Goal: Communication & Community: Answer question/provide support

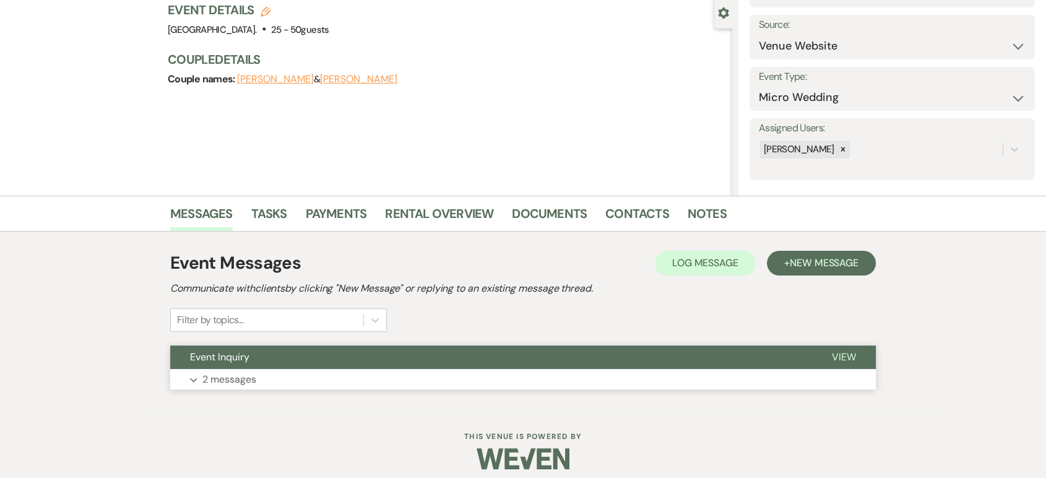
click at [336, 362] on button "Event Inquiry" at bounding box center [491, 357] width 642 height 24
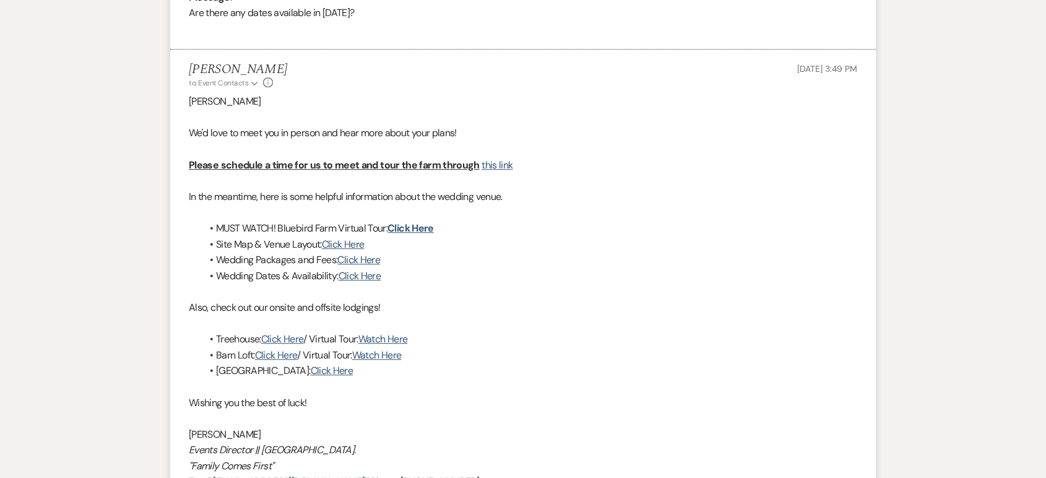
scroll to position [842, 0]
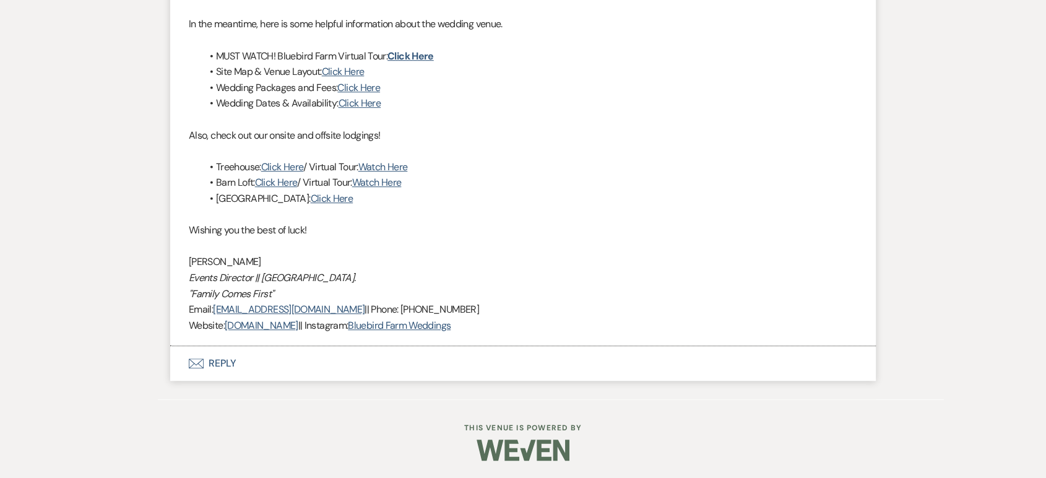
click at [208, 366] on button "Envelope Reply" at bounding box center [523, 363] width 706 height 35
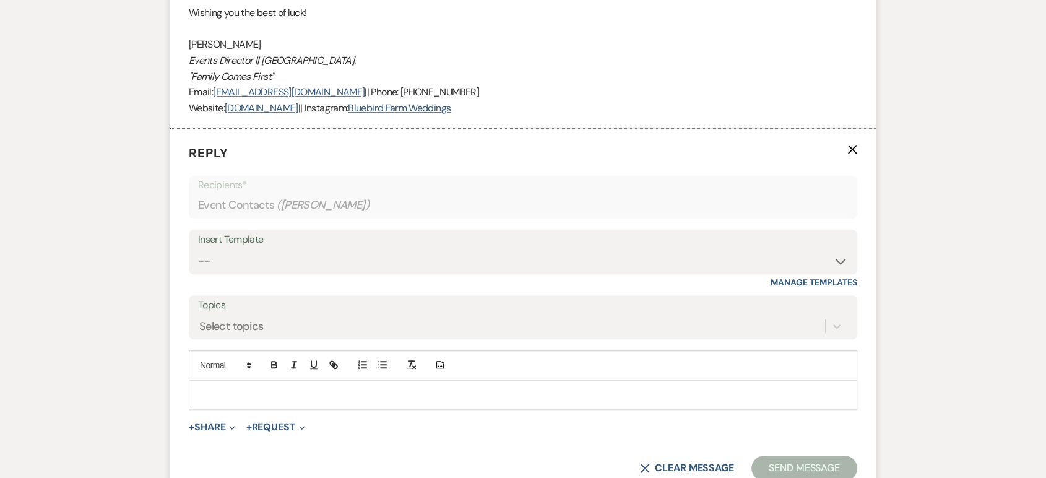
scroll to position [1189, 0]
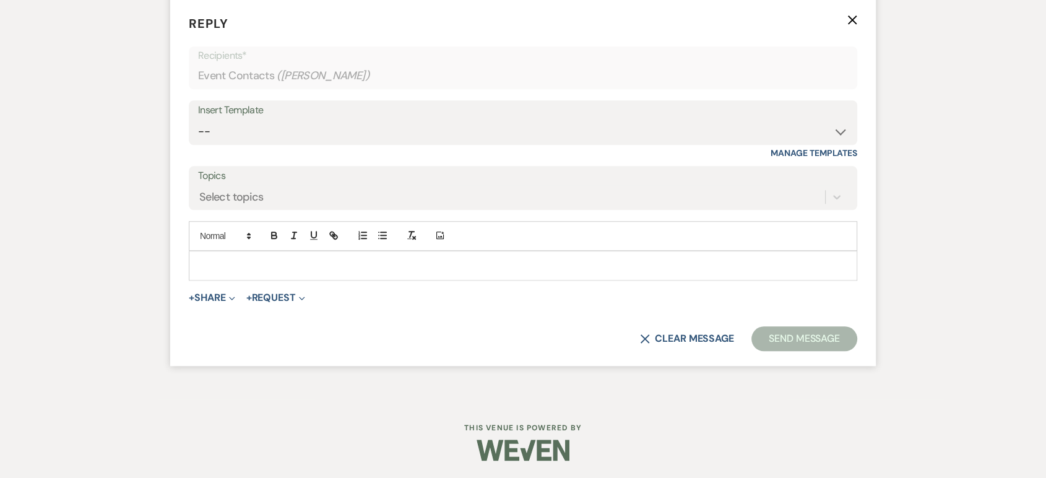
click at [258, 264] on p at bounding box center [523, 266] width 649 height 14
click at [846, 15] on p "Reply X Draft" at bounding box center [523, 23] width 669 height 19
click at [851, 20] on use "button" at bounding box center [852, 19] width 9 height 9
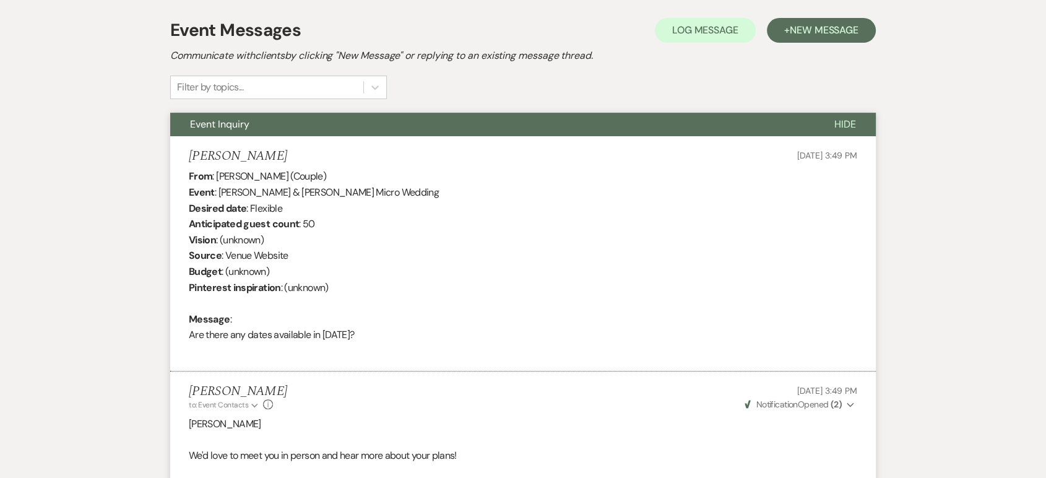
scroll to position [0, 0]
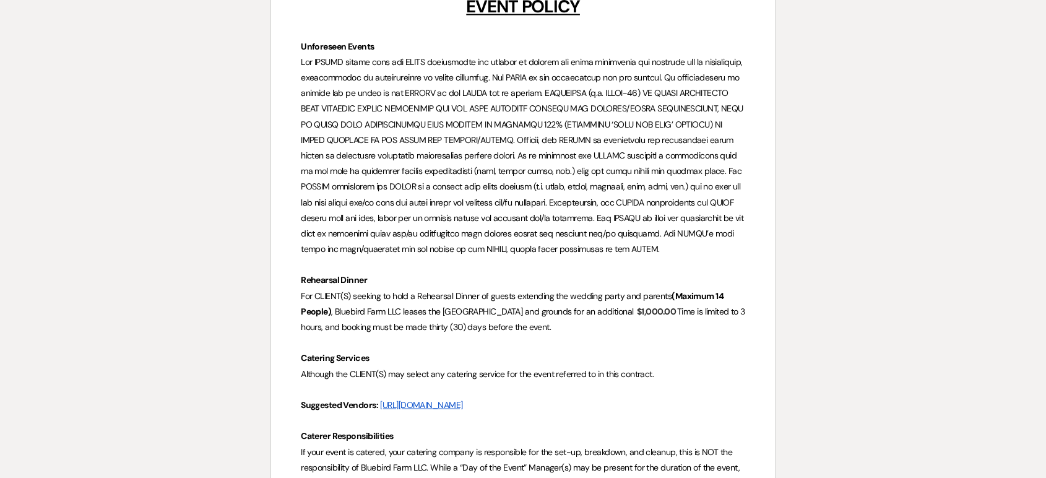
scroll to position [1926, 0]
